Goal: Find contact information: Find contact information

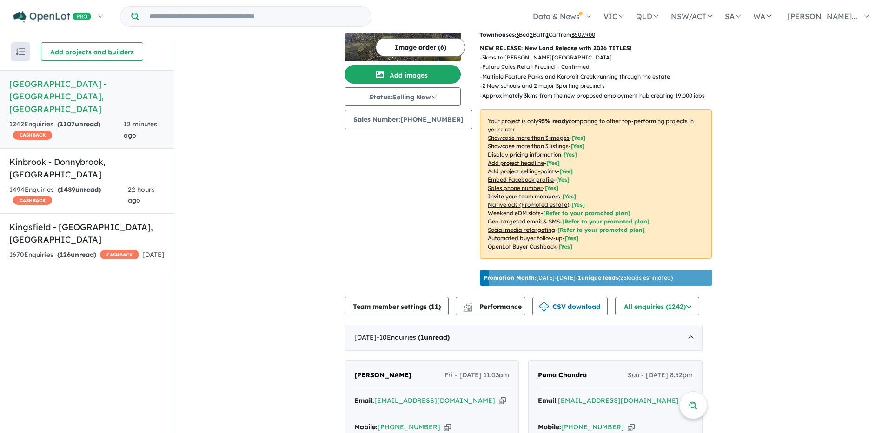
scroll to position [255, 0]
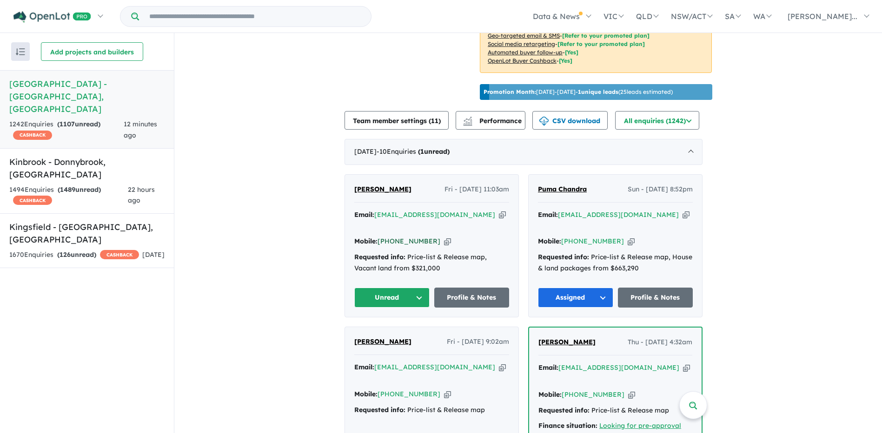
drag, startPoint x: 431, startPoint y: 225, endPoint x: 396, endPoint y: 225, distance: 34.4
click at [396, 236] on div "Mobile: [PHONE_NUMBER] Copied!" at bounding box center [431, 241] width 155 height 11
copy link "436 101 296"
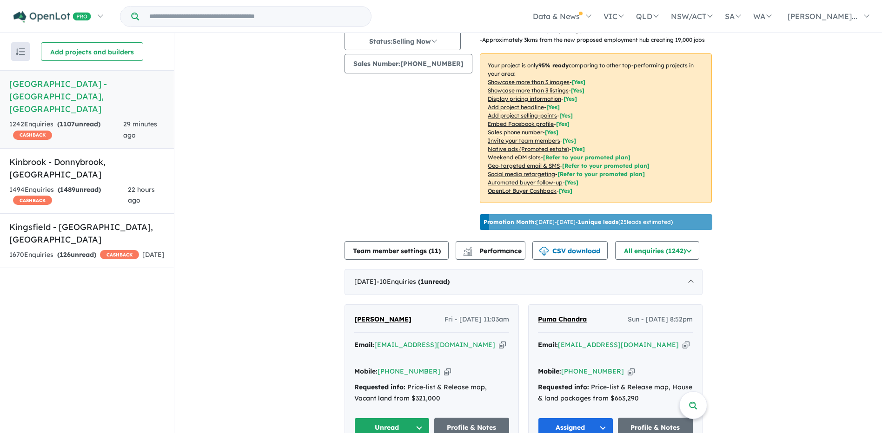
scroll to position [209, 0]
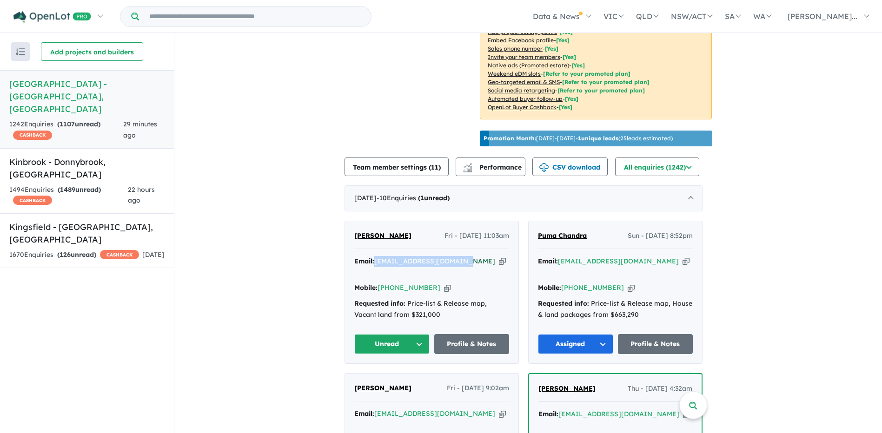
drag, startPoint x: 469, startPoint y: 258, endPoint x: 379, endPoint y: 257, distance: 89.3
click at [379, 257] on div "Email: [EMAIL_ADDRESS][DOMAIN_NAME] Copied!" at bounding box center [431, 267] width 155 height 22
copy a%20Deanside%20Village%20-%20Deanside"] "[EMAIL_ADDRESS][DOMAIN_NAME]"
drag, startPoint x: 379, startPoint y: 336, endPoint x: 390, endPoint y: 326, distance: 14.5
click at [379, 336] on button "Unread" at bounding box center [391, 344] width 75 height 20
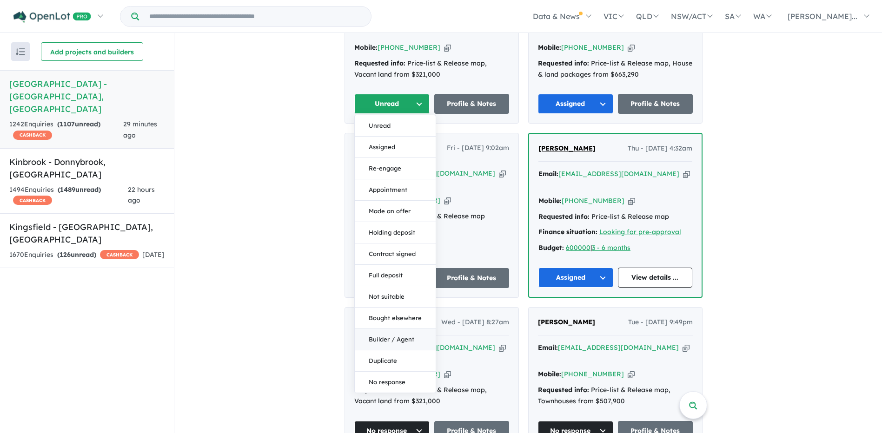
scroll to position [488, 0]
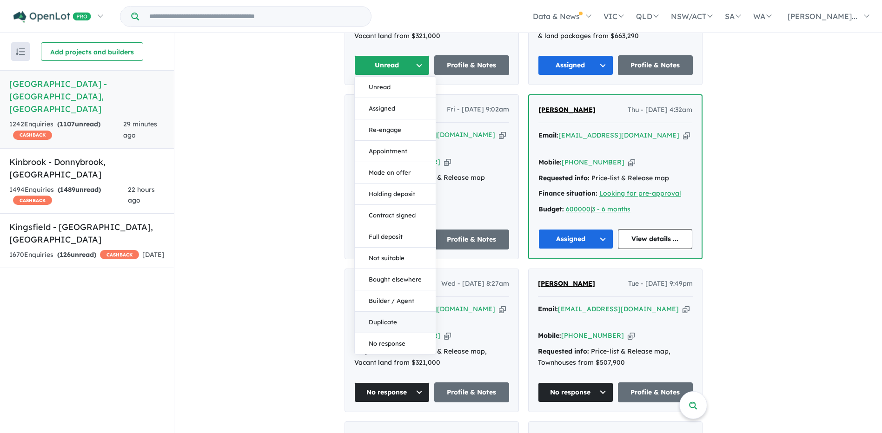
click at [392, 312] on button "Duplicate" at bounding box center [395, 322] width 81 height 21
